Goal: Transaction & Acquisition: Download file/media

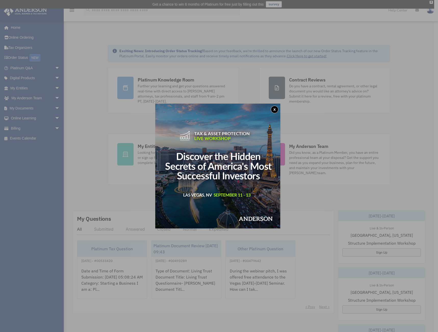
click at [275, 109] on button "x" at bounding box center [275, 110] width 8 height 8
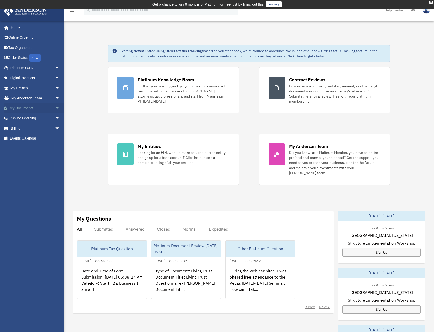
click at [20, 110] on link "My Documents arrow_drop_down" at bounding box center [36, 108] width 64 height 10
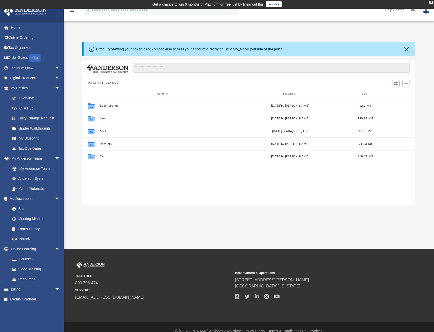
scroll to position [112, 329]
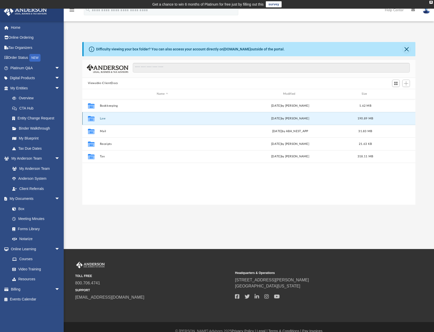
click at [112, 120] on button "Law" at bounding box center [162, 118] width 125 height 3
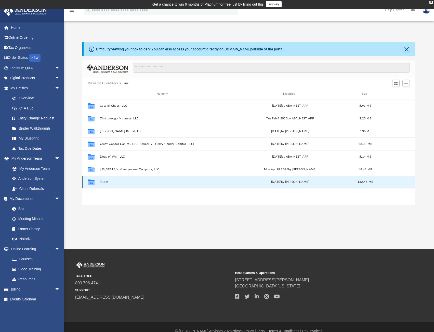
click at [110, 182] on button "Trusts" at bounding box center [162, 181] width 125 height 3
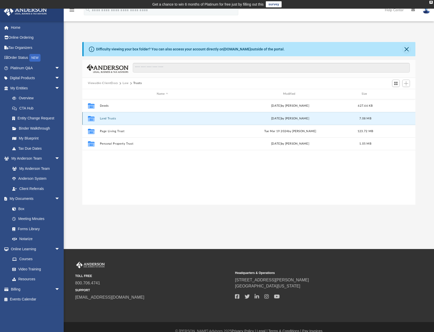
click at [105, 120] on button "Land Trusts" at bounding box center [162, 118] width 125 height 3
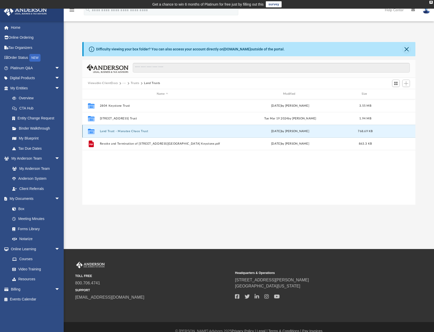
click at [114, 132] on button "Land Trust - Manatee Chaos Trust" at bounding box center [162, 131] width 125 height 3
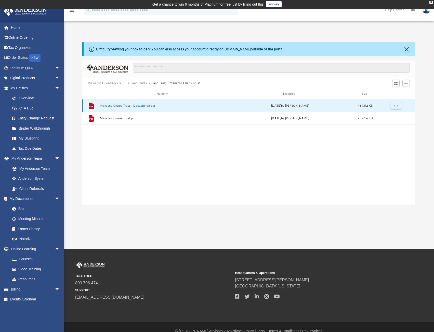
click at [128, 106] on button "Manatee Chaos Trust - DocuSigned.pdf" at bounding box center [162, 105] width 125 height 3
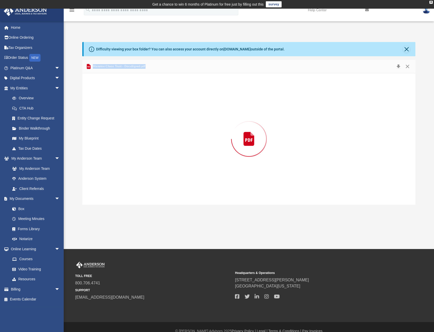
click at [128, 106] on div "Preview" at bounding box center [248, 138] width 333 height 131
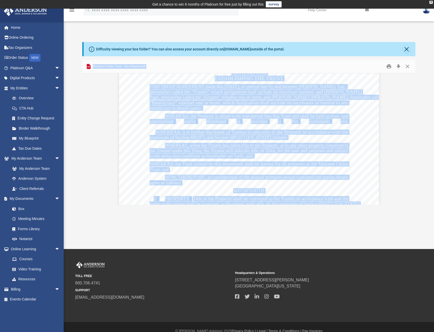
scroll to position [2827, 0]
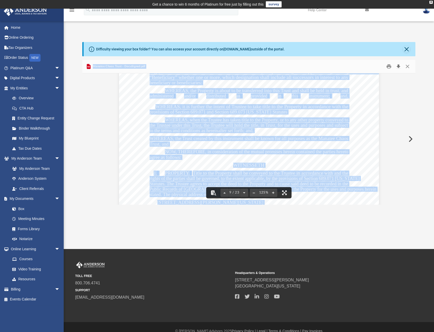
click at [398, 69] on button "Download" at bounding box center [398, 66] width 9 height 8
click at [407, 67] on button "Close" at bounding box center [407, 66] width 9 height 8
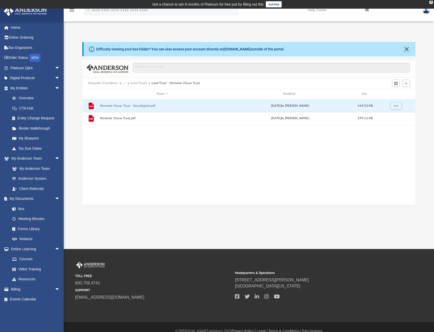
click at [112, 86] on div "Viewable-ClientDocs ··· Land Trusts Land Trust - Manatee Chaos Trust" at bounding box center [248, 83] width 333 height 11
click at [112, 85] on button "Viewable-ClientDocs" at bounding box center [103, 83] width 30 height 5
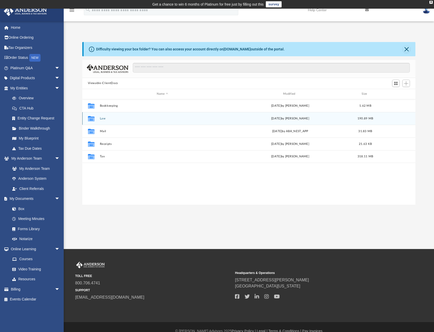
click at [99, 118] on div "Collaborated Folder Law [DATE] by [PERSON_NAME] 190.89 MB" at bounding box center [248, 118] width 333 height 13
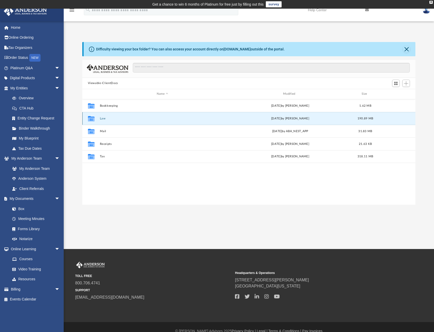
click at [96, 120] on div "Collaborated Folder" at bounding box center [91, 118] width 13 height 8
click at [102, 118] on button "Law" at bounding box center [162, 118] width 125 height 3
